Goal: Task Accomplishment & Management: Use online tool/utility

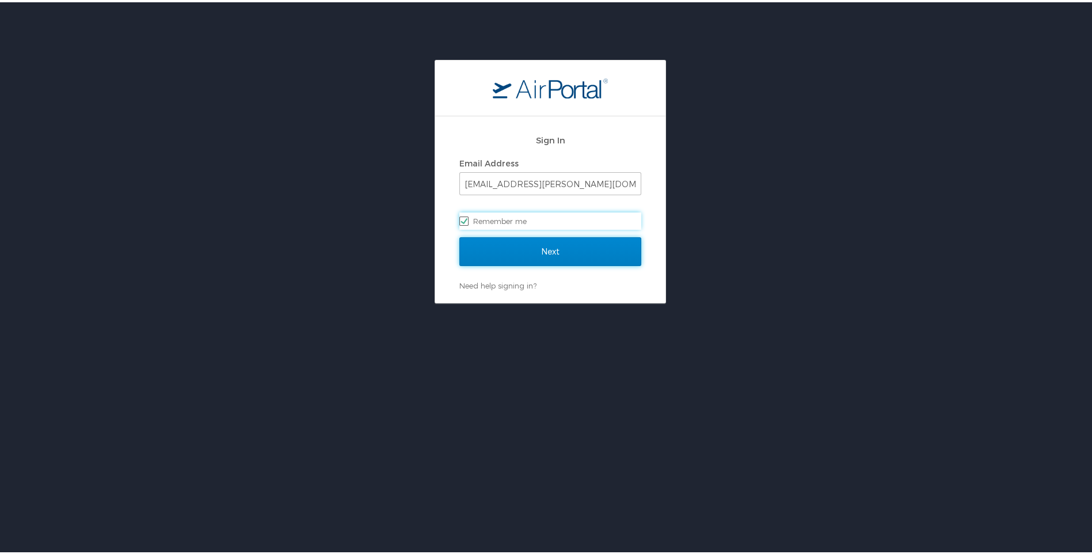
click at [479, 247] on input "Next" at bounding box center [550, 249] width 182 height 29
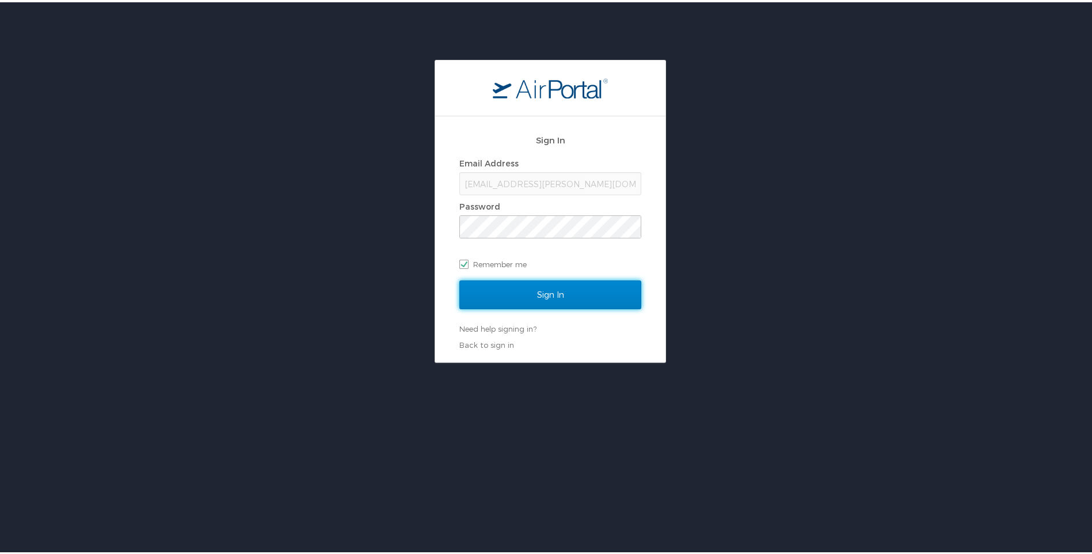
click at [498, 279] on input "Sign In" at bounding box center [550, 292] width 182 height 29
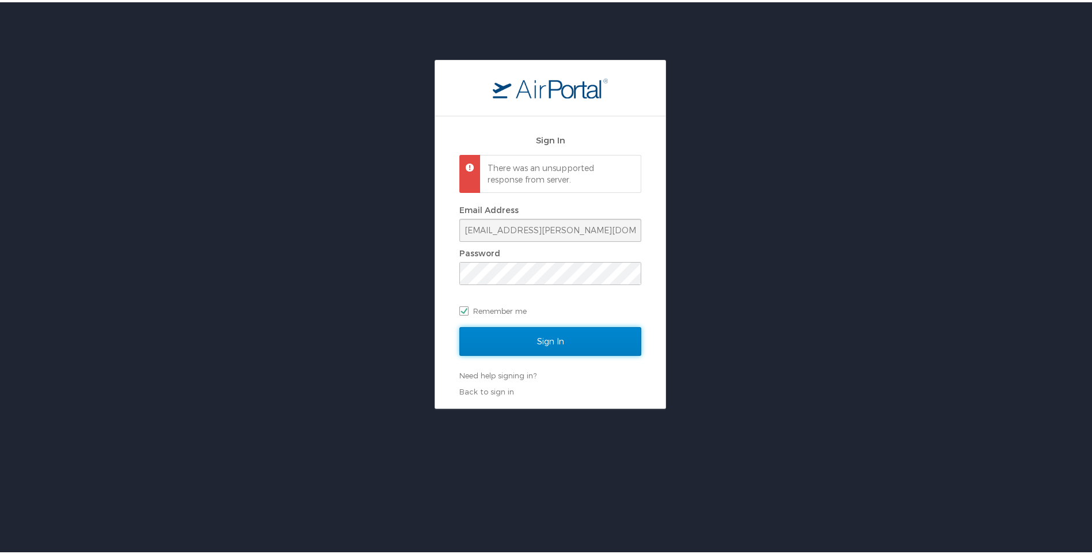
click at [508, 325] on input "Sign In" at bounding box center [550, 339] width 182 height 29
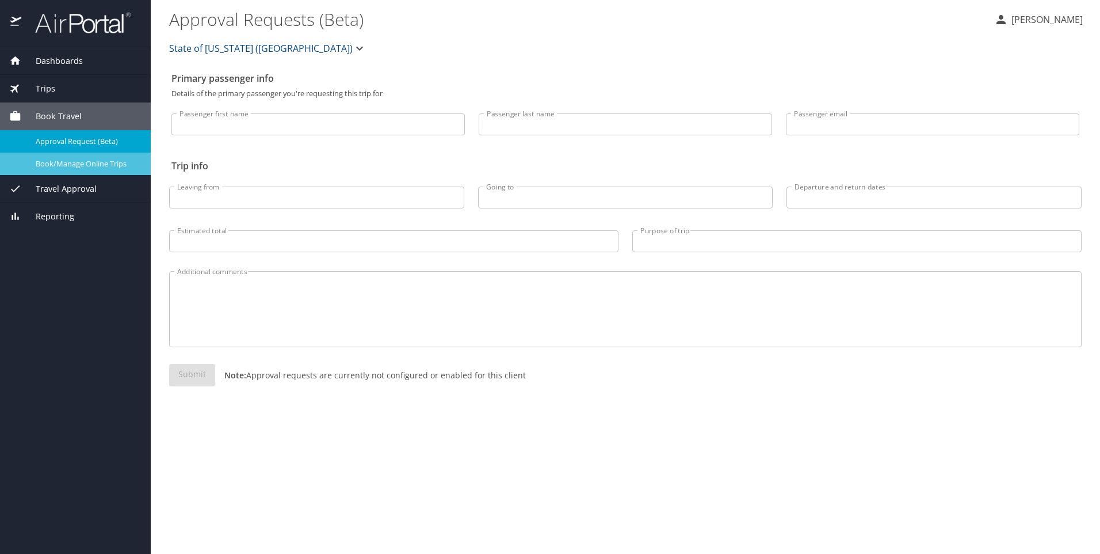
click at [79, 168] on span "Book/Manage Online Trips" at bounding box center [86, 163] width 101 height 11
